Goal: Transaction & Acquisition: Purchase product/service

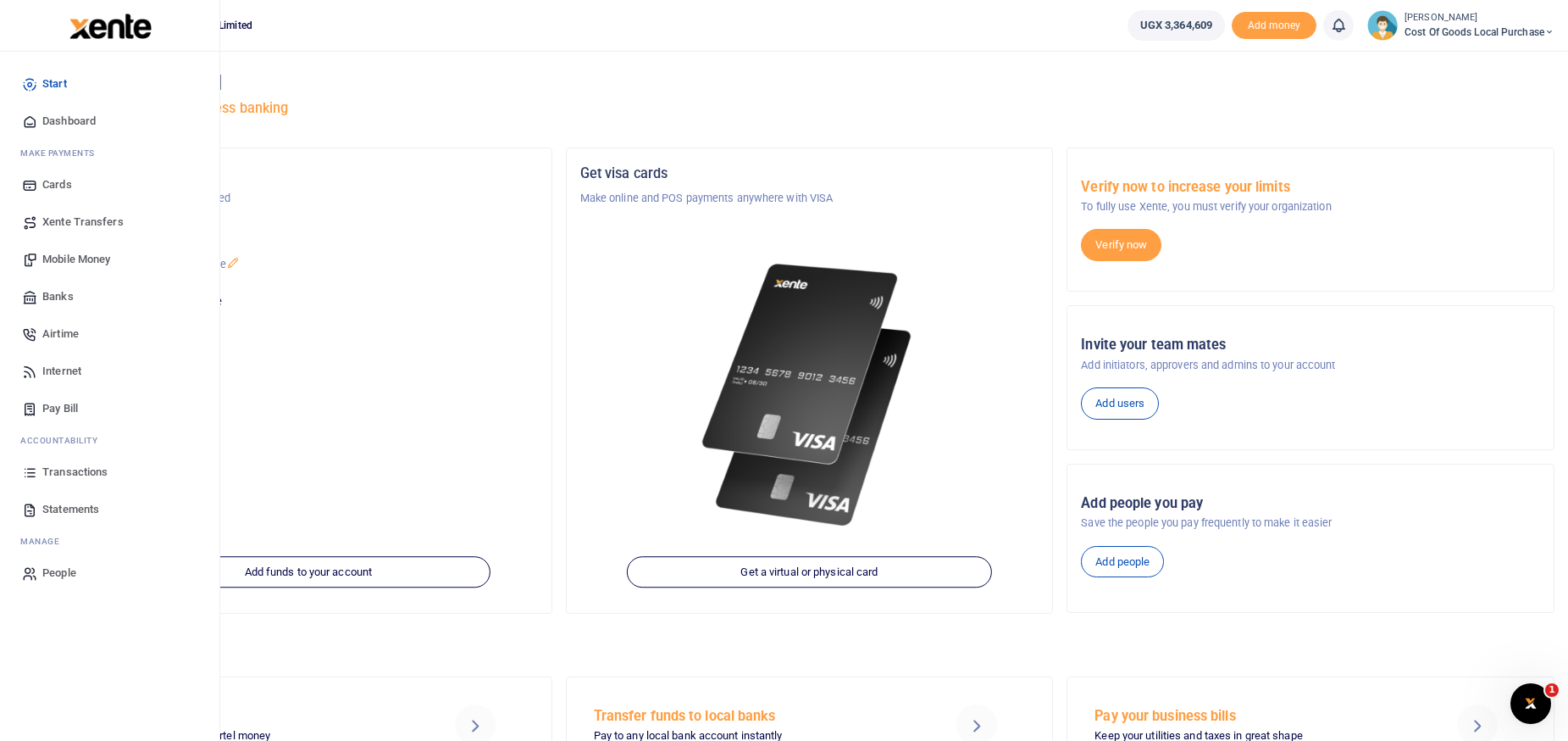
click at [65, 262] on span "Mobile Money" at bounding box center [76, 259] width 68 height 17
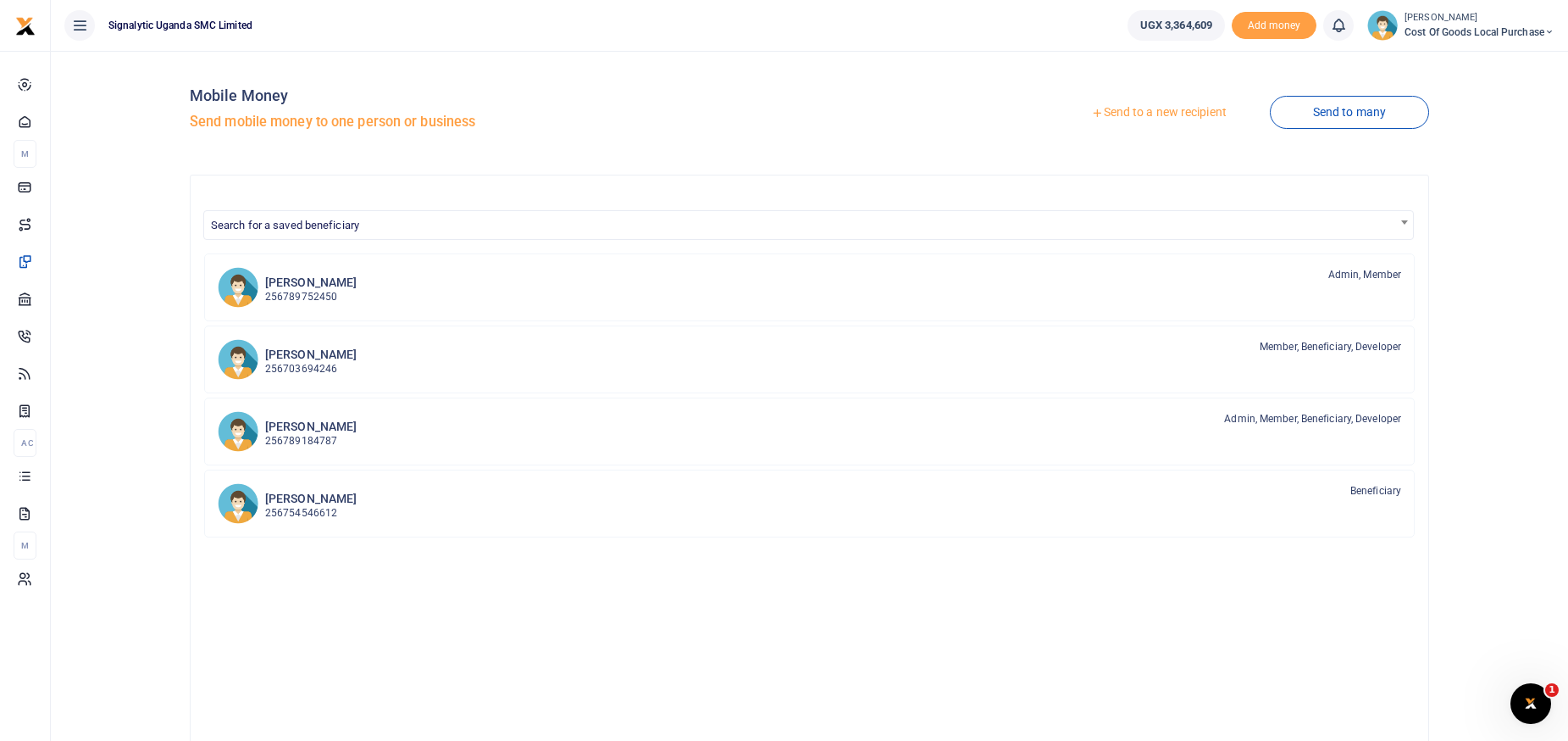
click at [1143, 116] on link "Send to a new recipient" at bounding box center [1158, 112] width 221 height 30
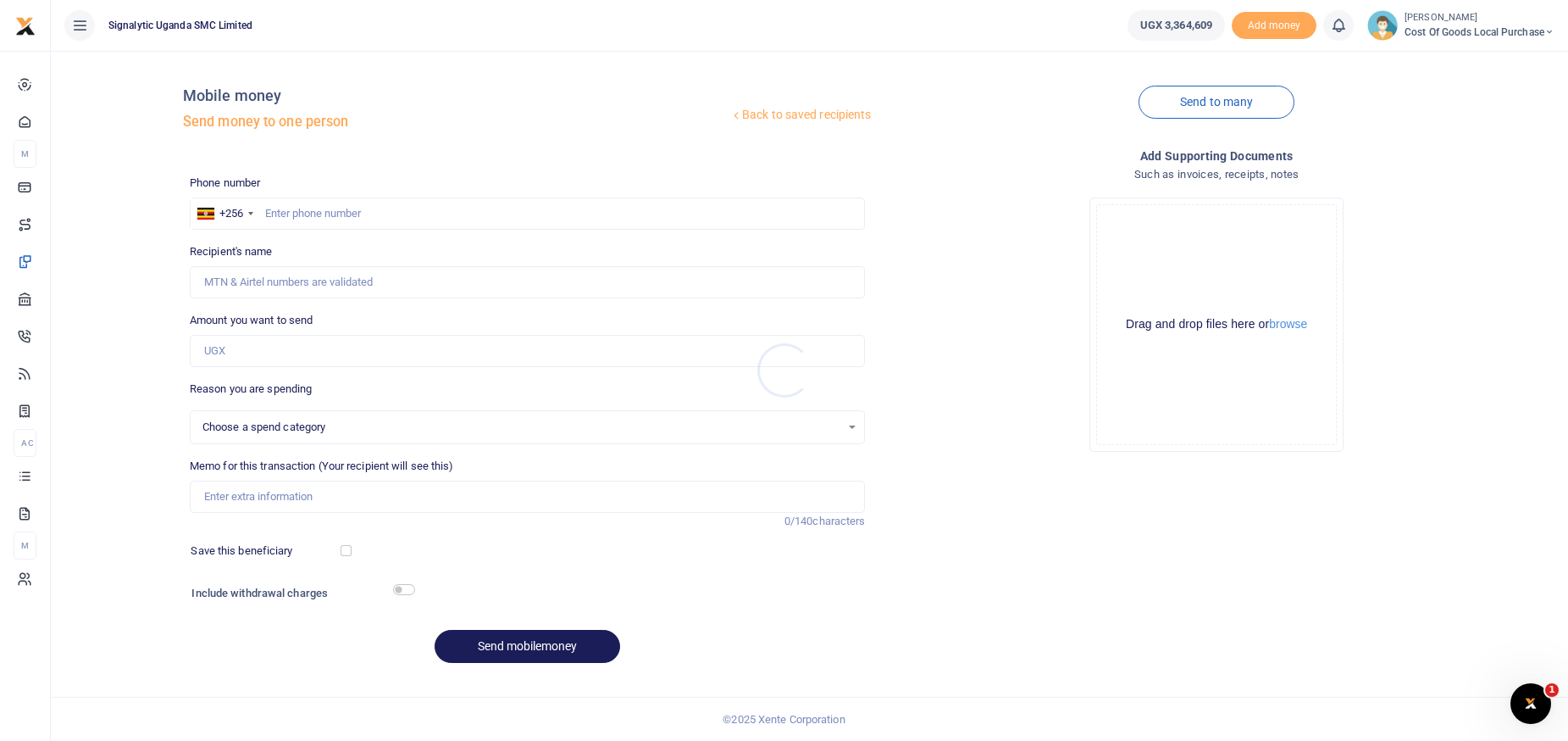
select select
click at [375, 209] on input "text" at bounding box center [527, 213] width 676 height 32
type input "0774859138"
type input "[PERSON_NAME] [PERSON_NAME]"
type input "0774859138"
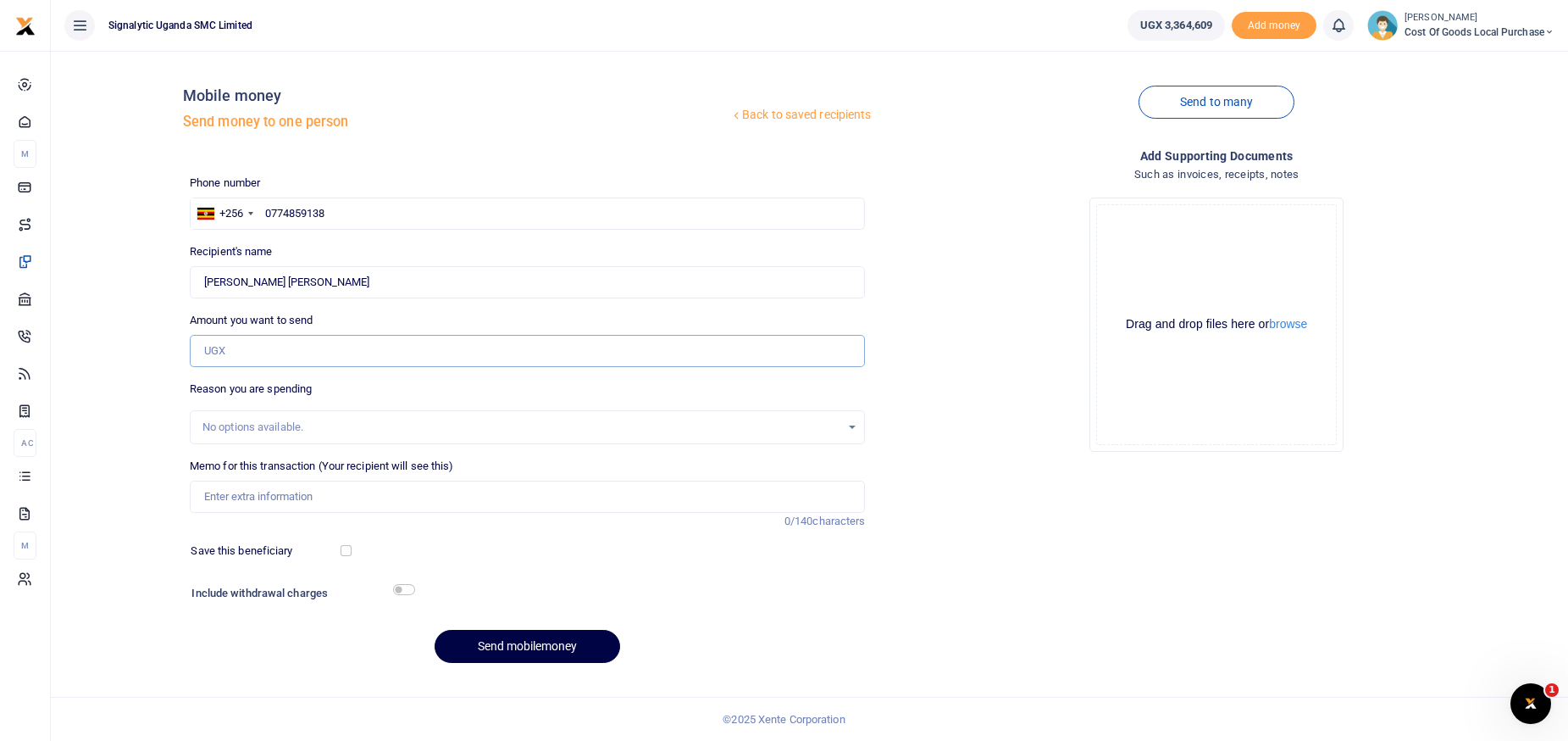
click at [247, 349] on input "Amount you want to send" at bounding box center [527, 351] width 676 height 32
type input "49,500"
click at [235, 495] on input "Memo for this transaction (Your recipient will see this)" at bounding box center [527, 496] width 676 height 32
paste input "PROC00030"
click at [275, 497] on input "PROC00030" at bounding box center [527, 496] width 676 height 32
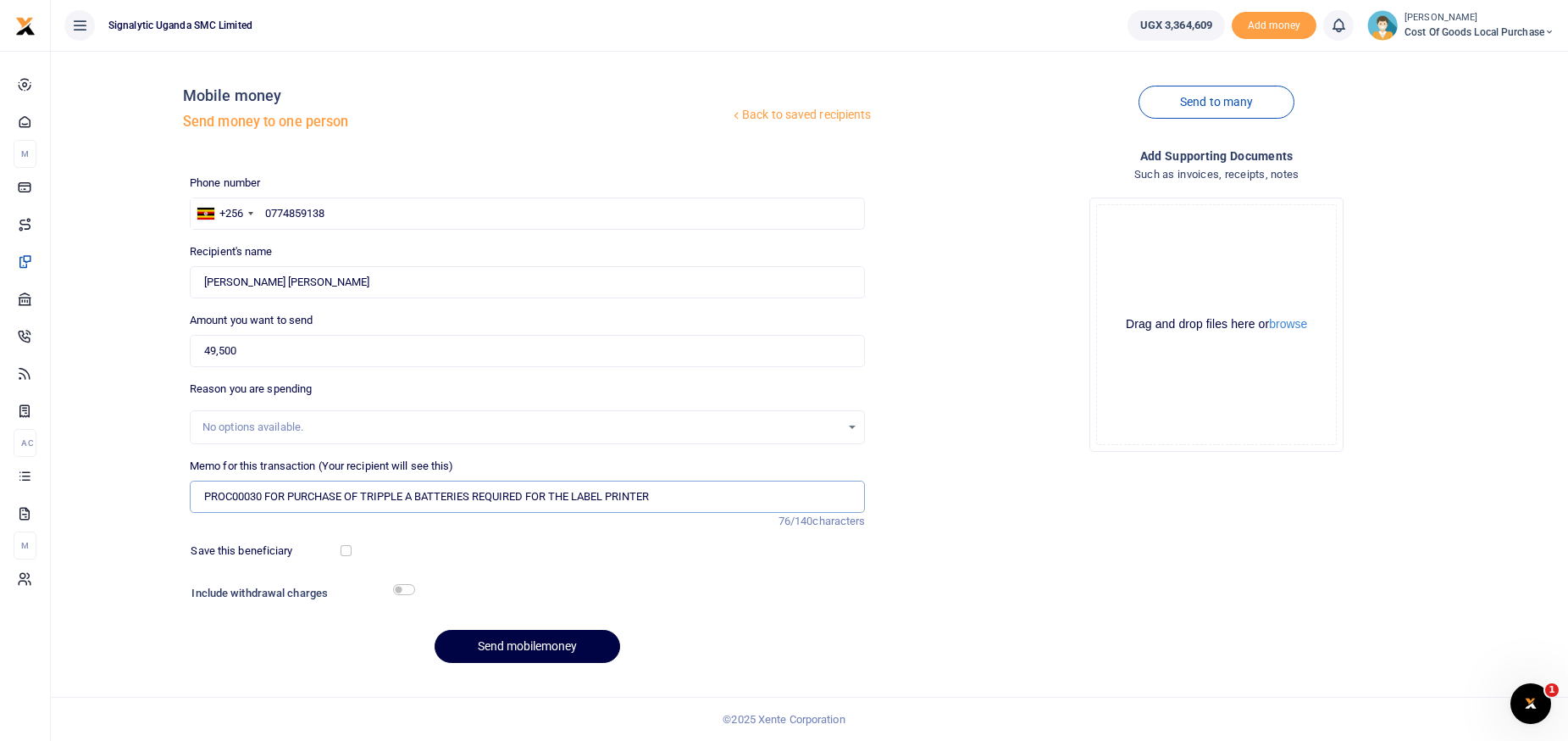
click at [365, 496] on input "PROC00030 FOR PURCHASE OF TRIPPLE A BATTERIES REQUIRED FOR THE LABEL PRINTER" at bounding box center [527, 496] width 676 height 32
click at [756, 501] on input "PROC00030 FOR PURCHASE OF THREE PAIRS OF TRIPPLE A BATTERIES REQUIRED FOR THE L…" at bounding box center [527, 496] width 676 height 32
type input "PROC00030 FOR PURCHASE OF THREE PAIRS OF TRIPPLE A BATTERIES REQUIRED FOR THE L…"
click at [406, 592] on input "checkbox" at bounding box center [404, 589] width 22 height 11
checkbox input "true"
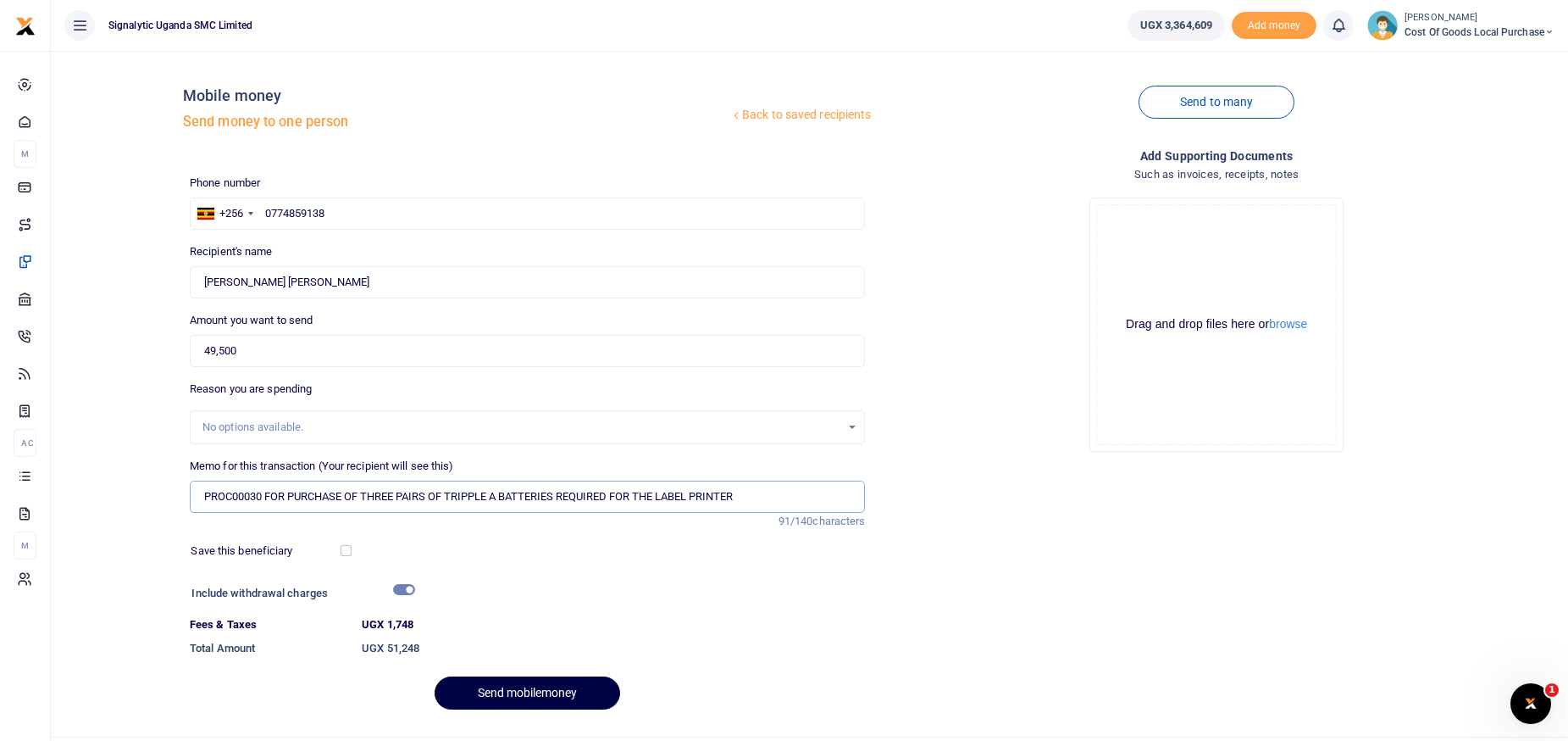
click at [761, 506] on input "PROC00030 FOR PURCHASE OF THREE PAIRS OF TRIPPLE A BATTERIES REQUIRED FOR THE L…" at bounding box center [527, 496] width 676 height 32
type input "PROC00030 FOR PURCHASE OF THREE PAIRS OF TRIPPLE A BATTERIES REQUIRED FOR THE L…"
click at [493, 697] on button "Send mobilemoney" at bounding box center [527, 693] width 185 height 33
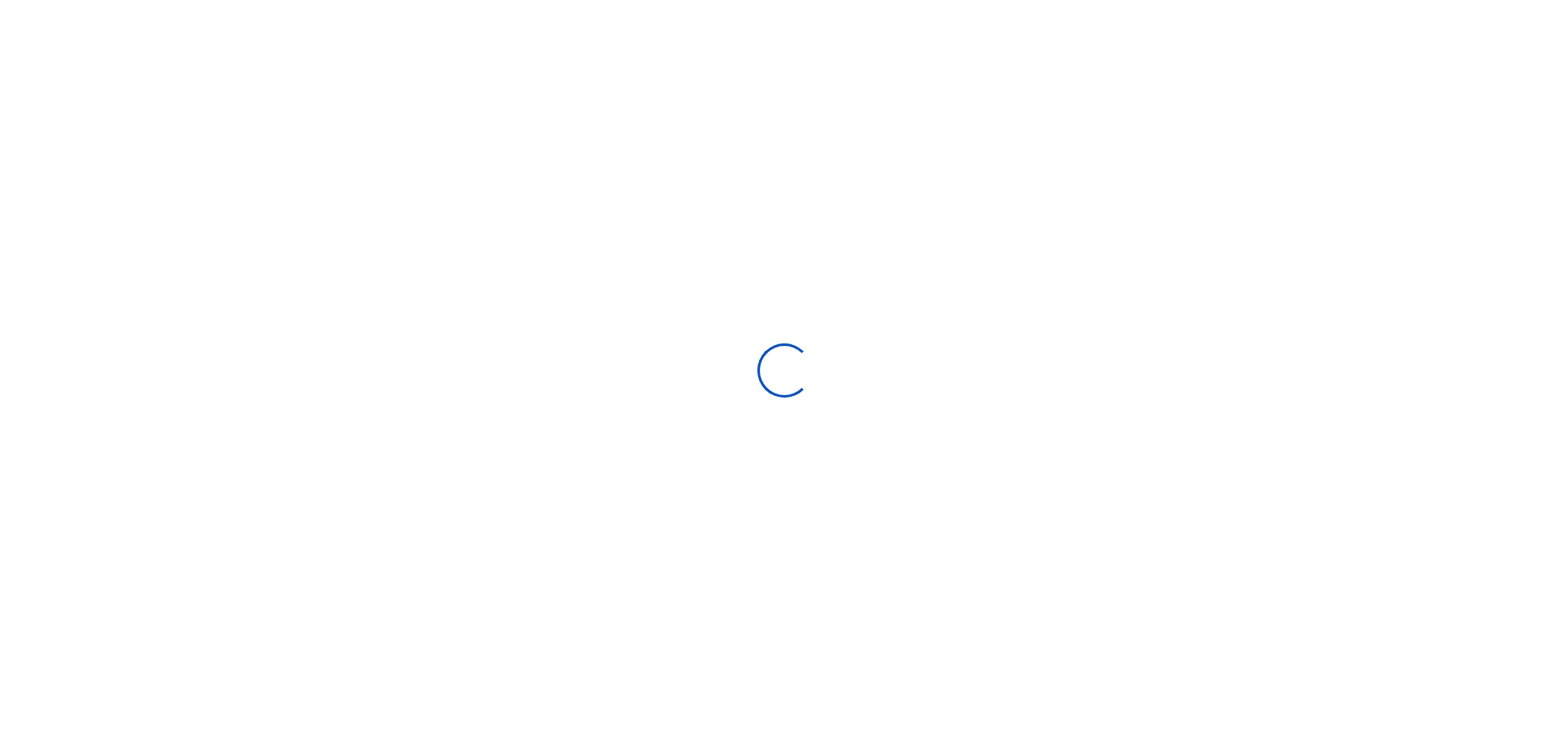
select select "Loading bundles"
select select
